Goal: Navigation & Orientation: Understand site structure

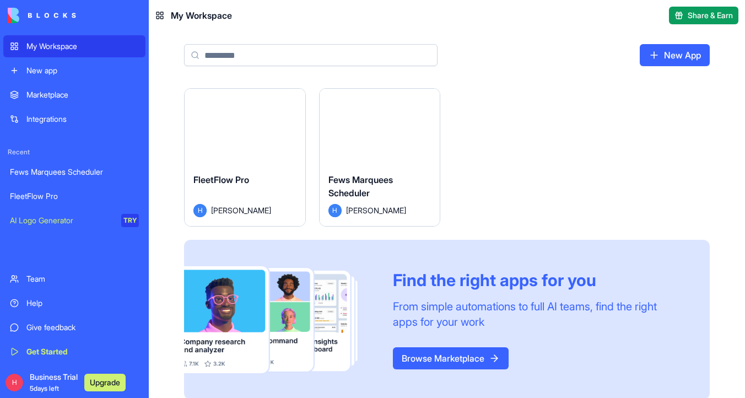
click at [238, 121] on button "Launch" at bounding box center [244, 126] width 83 height 22
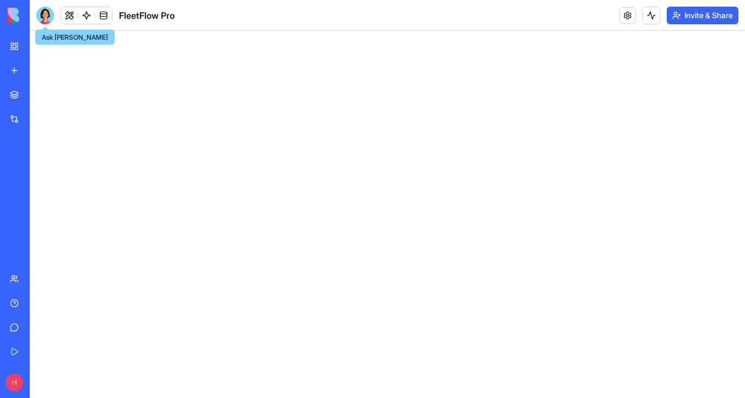
click at [50, 13] on div at bounding box center [45, 16] width 18 height 18
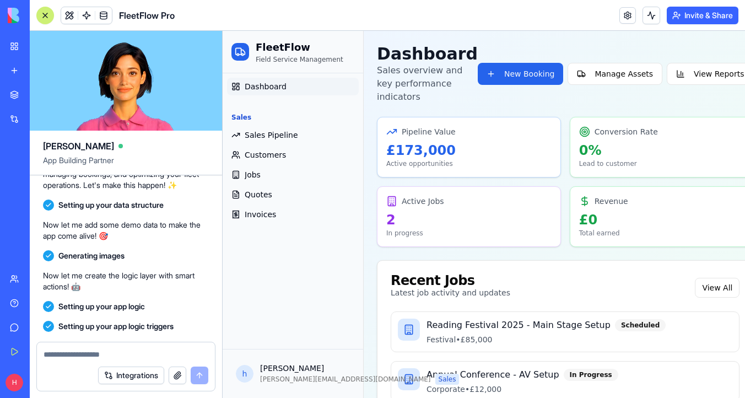
scroll to position [2518, 0]
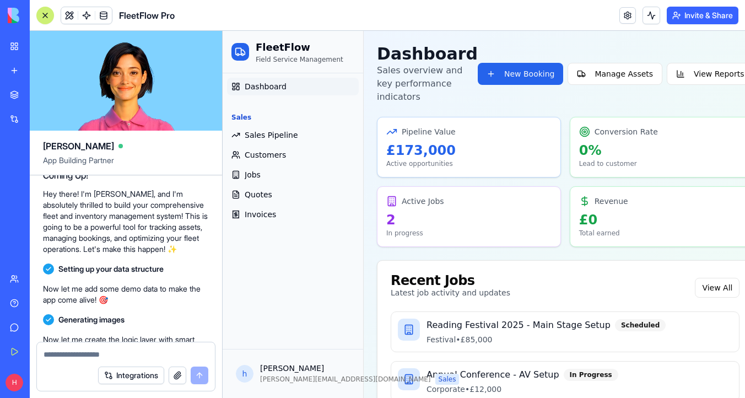
drag, startPoint x: 48, startPoint y: 192, endPoint x: 175, endPoint y: 205, distance: 127.9
copy span "loremips dol Sitam Consectetu Adip Elitsed: Doeiusmo temporin ut lab etdol magn…"
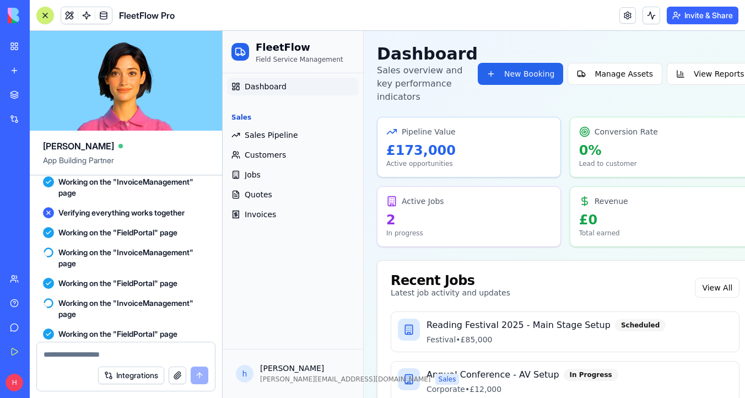
scroll to position [9109, 0]
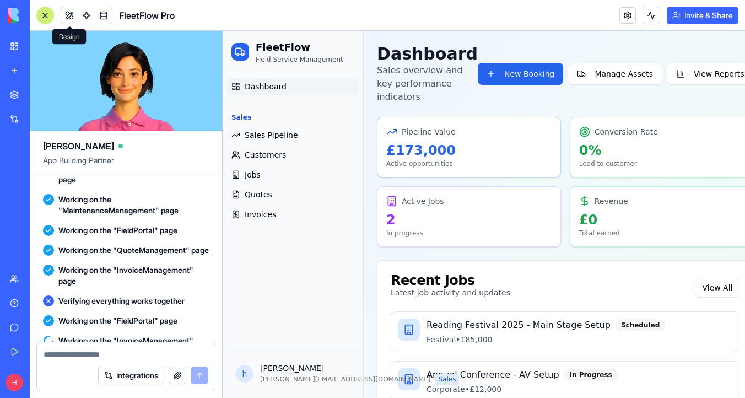
click at [70, 17] on button at bounding box center [69, 15] width 17 height 17
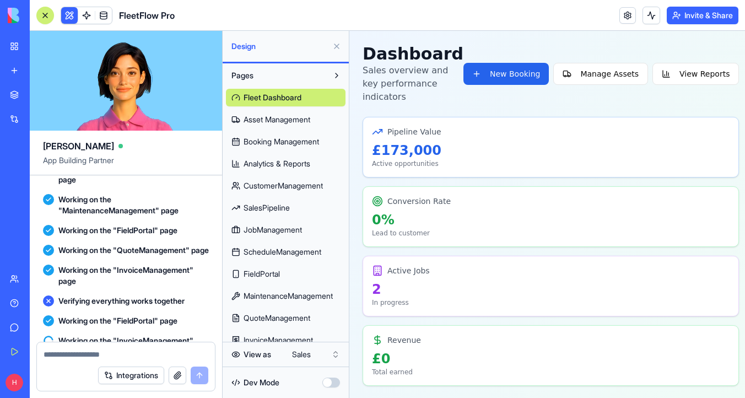
click at [310, 118] on span "Asset Management" at bounding box center [276, 119] width 67 height 11
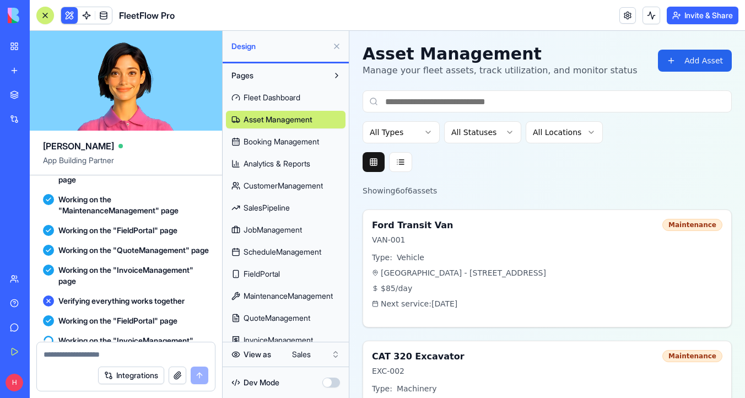
click at [292, 242] on div "Fleet Dashboard Asset Management Booking Management Analytics & Reports Custome…" at bounding box center [286, 216] width 120 height 264
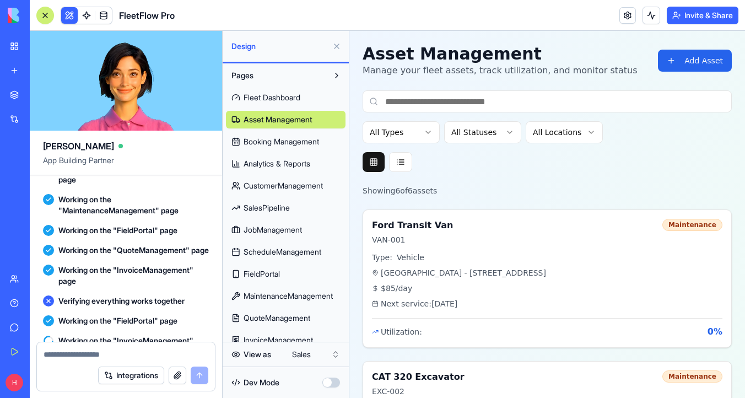
click at [292, 285] on div "Fleet Dashboard Asset Management Booking Management Analytics & Reports Custome…" at bounding box center [286, 216] width 120 height 264
click at [18, 16] on img at bounding box center [42, 15] width 68 height 15
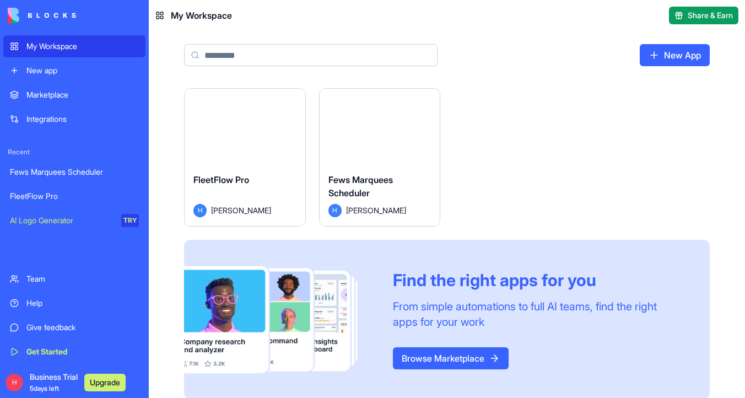
click at [117, 46] on div "My Workspace" at bounding box center [82, 46] width 112 height 11
click at [377, 124] on button "Launch" at bounding box center [379, 126] width 83 height 22
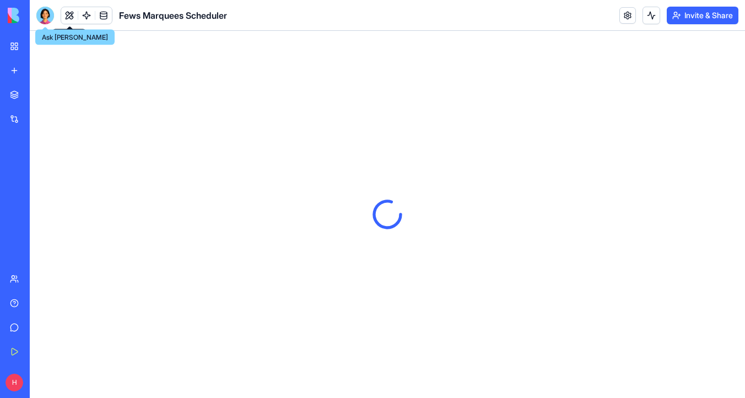
click at [50, 15] on div at bounding box center [45, 16] width 18 height 18
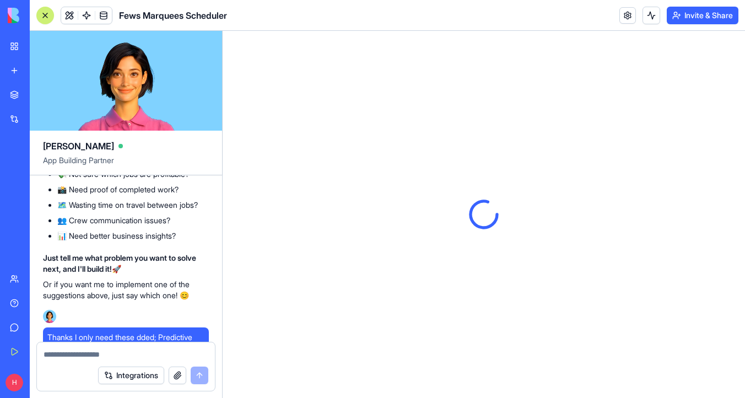
scroll to position [12257, 0]
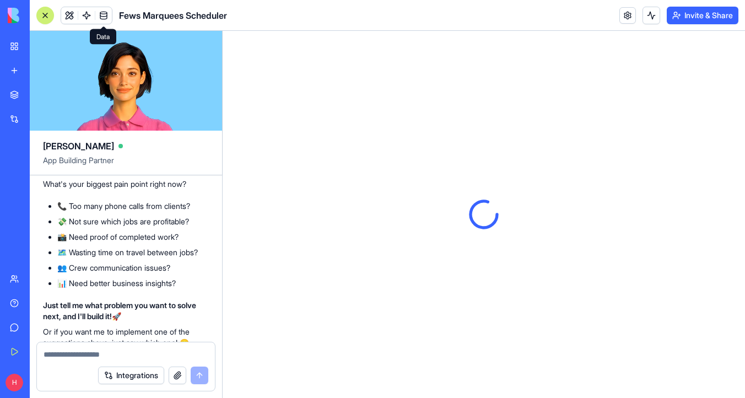
click at [111, 12] on link at bounding box center [103, 15] width 17 height 17
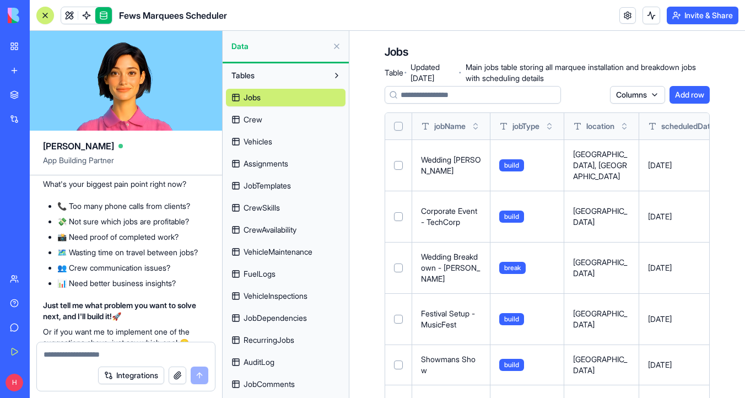
click at [401, 124] on button "Select all" at bounding box center [398, 126] width 9 height 9
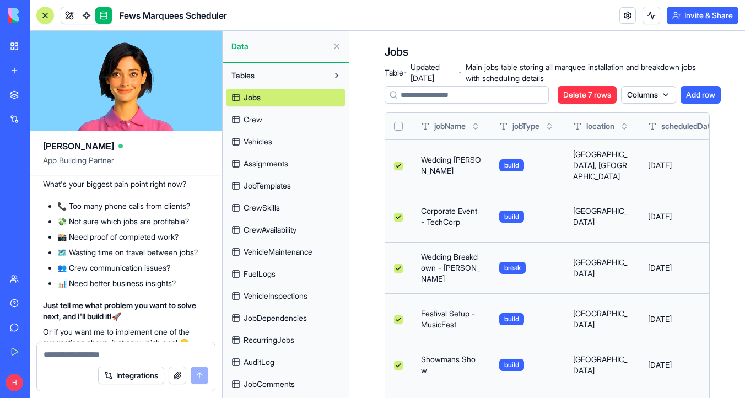
click at [401, 124] on button "Select all" at bounding box center [398, 126] width 9 height 9
click at [286, 112] on link "Crew" at bounding box center [286, 120] width 120 height 18
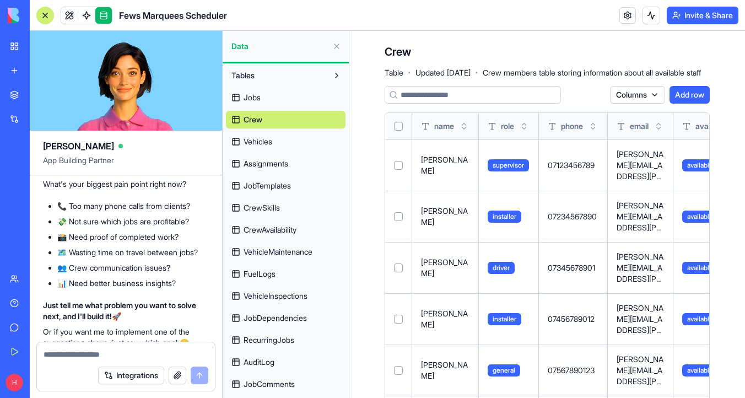
click at [398, 126] on button "Select all" at bounding box center [398, 126] width 9 height 9
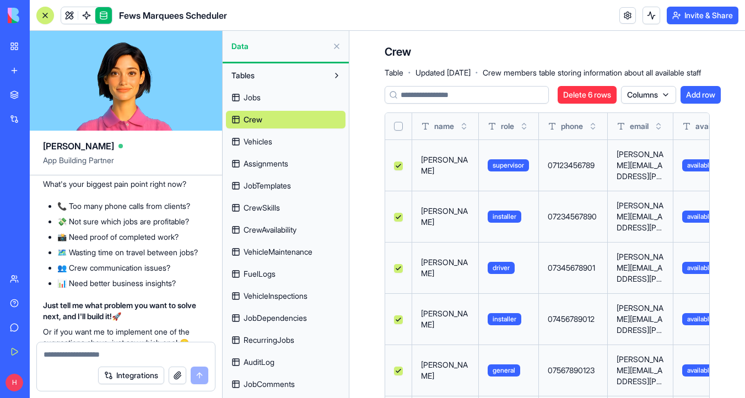
click at [296, 140] on link "Vehicles" at bounding box center [286, 142] width 120 height 18
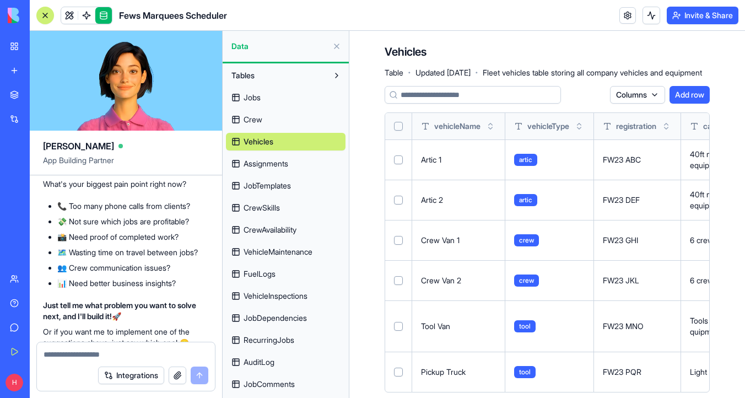
click at [399, 128] on button "Select all" at bounding box center [398, 126] width 9 height 9
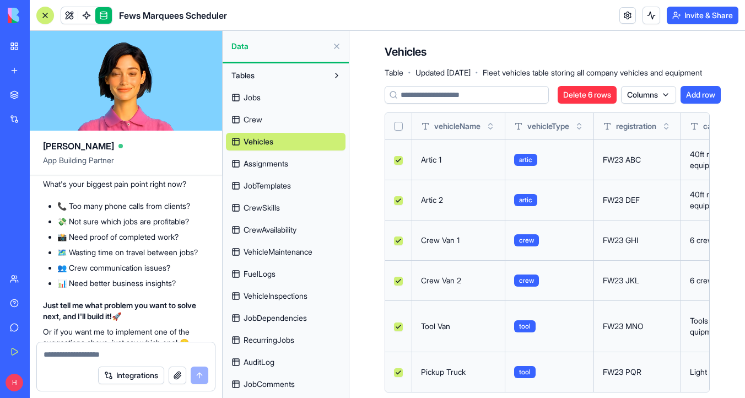
click at [283, 170] on link "Assignments" at bounding box center [286, 164] width 120 height 18
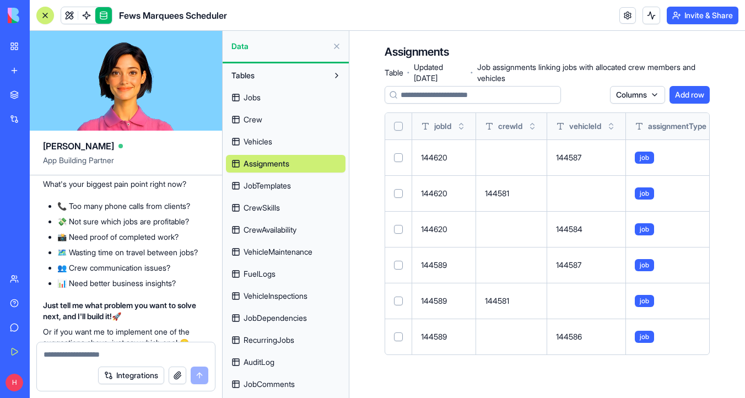
click at [399, 126] on button "Select all" at bounding box center [398, 126] width 9 height 9
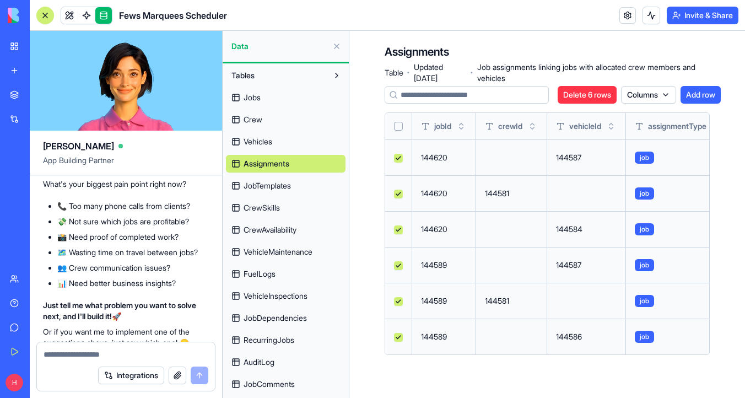
click at [272, 189] on span "JobTemplates" at bounding box center [266, 185] width 47 height 11
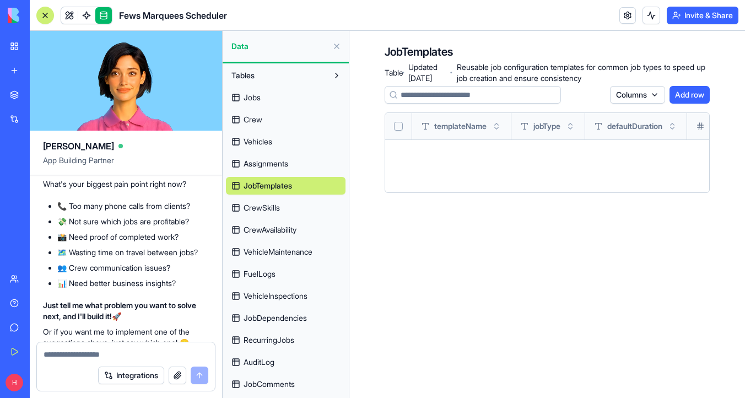
click at [275, 205] on span "CrewSkills" at bounding box center [261, 207] width 36 height 11
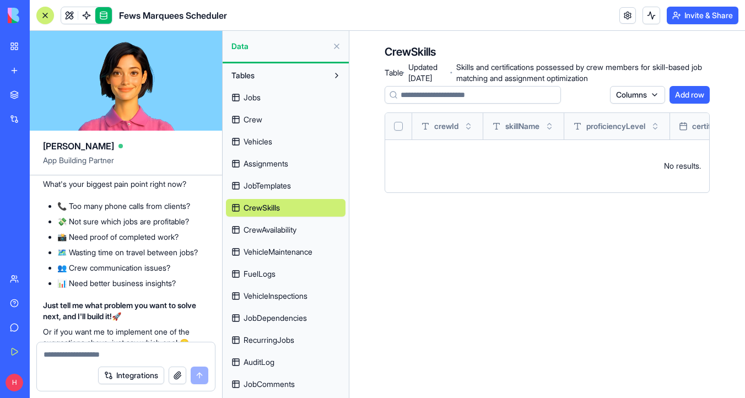
click at [275, 226] on span "CrewAvailability" at bounding box center [269, 229] width 53 height 11
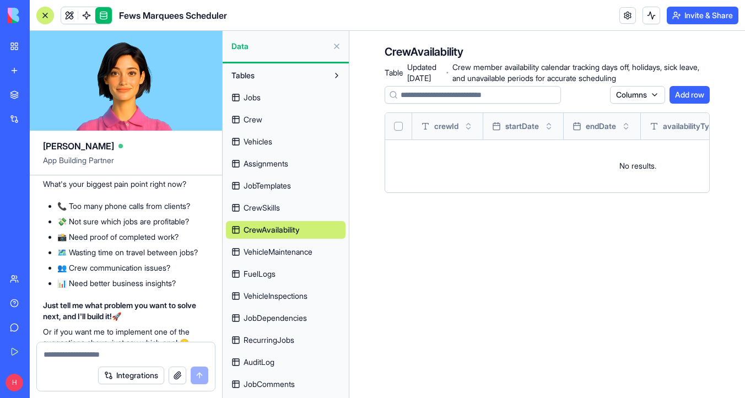
click at [280, 250] on span "VehicleMaintenance" at bounding box center [277, 251] width 69 height 11
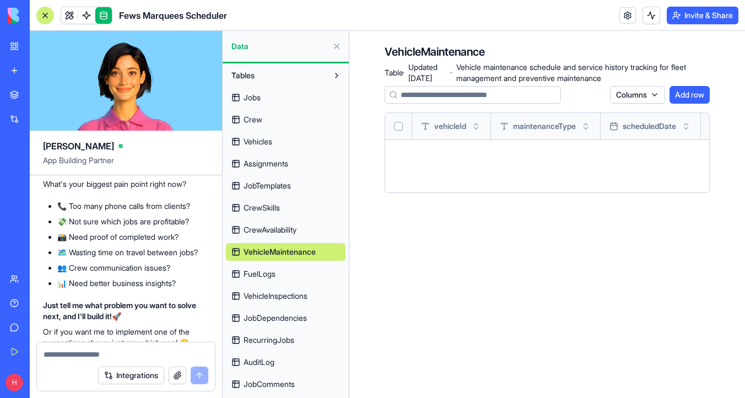
click at [278, 275] on link "FuelLogs" at bounding box center [286, 274] width 120 height 18
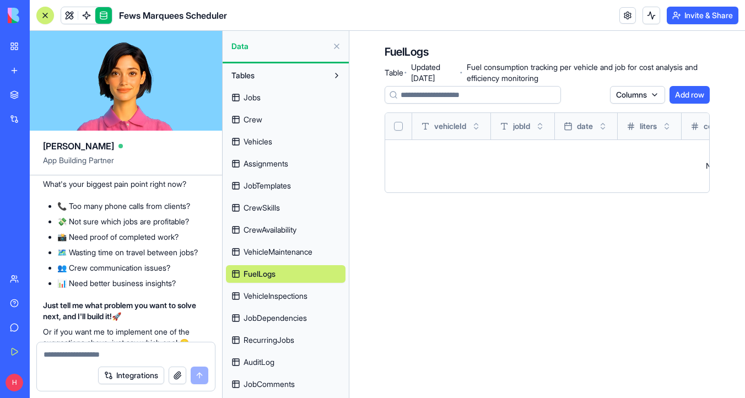
click at [278, 305] on div "Jobs Crew Vehicles Assignments JobTemplates CrewSkills CrewAvailability Vehicle…" at bounding box center [286, 326] width 120 height 485
click at [278, 315] on span "JobDependencies" at bounding box center [274, 317] width 63 height 11
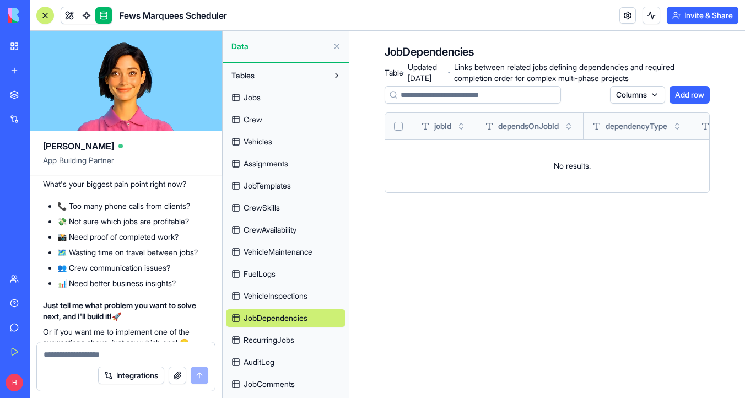
click at [278, 333] on link "RecurringJobs" at bounding box center [286, 340] width 120 height 18
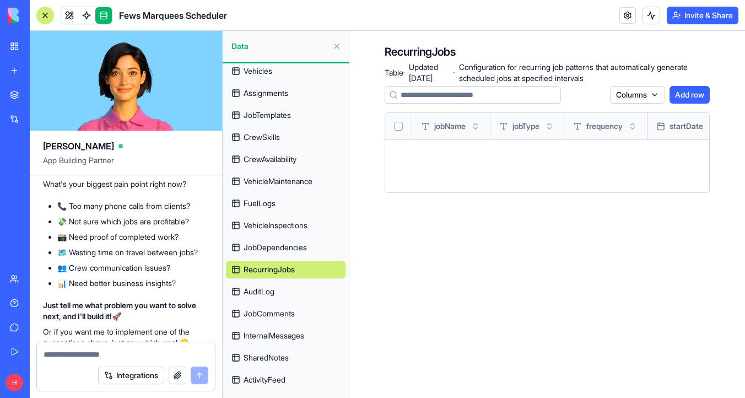
scroll to position [199, 0]
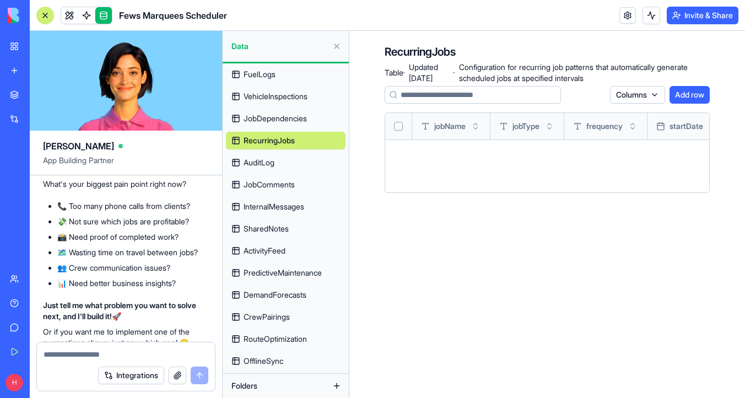
click at [282, 330] on link "RouteOptimization" at bounding box center [286, 339] width 120 height 18
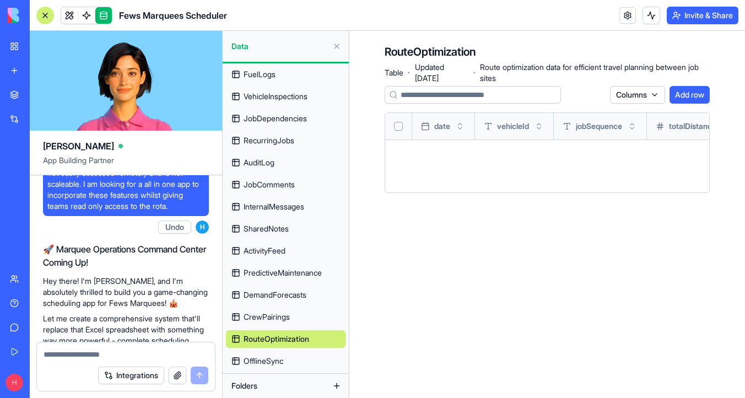
scroll to position [160, 0]
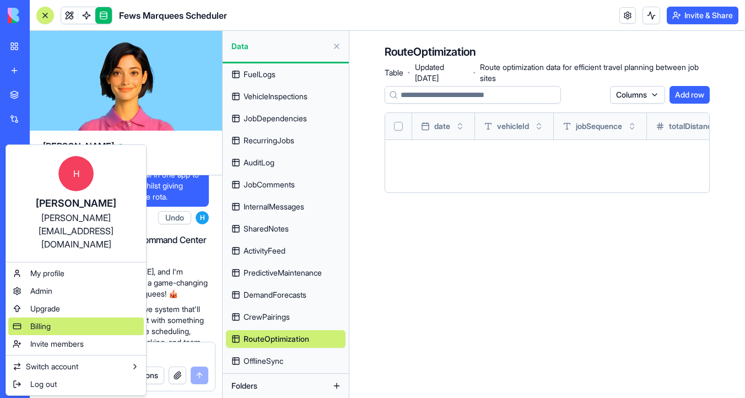
click at [63, 317] on div "Billing" at bounding box center [75, 326] width 135 height 18
